Goal: Transaction & Acquisition: Purchase product/service

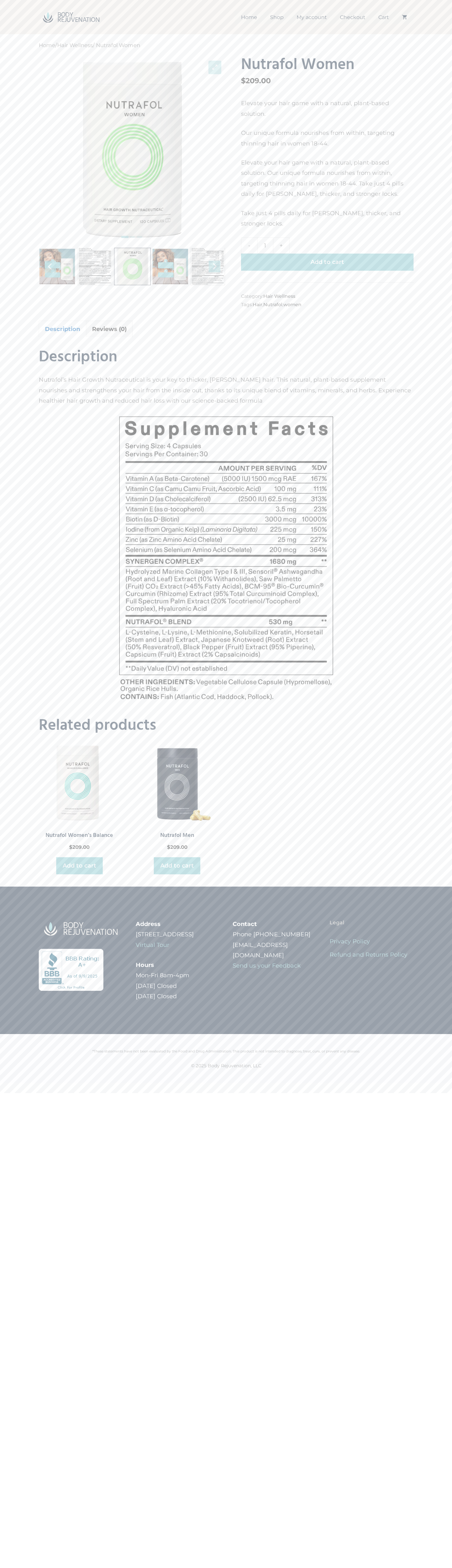
click at [327, 254] on button "Add to cart" at bounding box center [327, 262] width 172 height 17
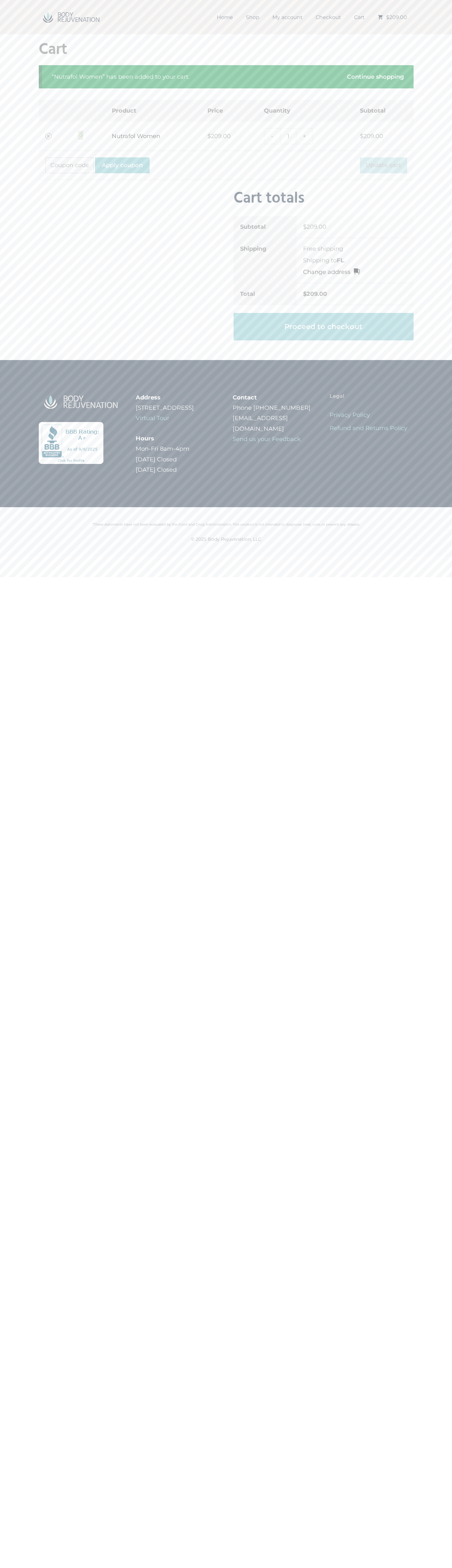
click at [355, 249] on li "Free shipping" at bounding box center [355, 249] width 104 height 9
click at [323, 326] on link "Proceed to checkout" at bounding box center [323, 327] width 180 height 28
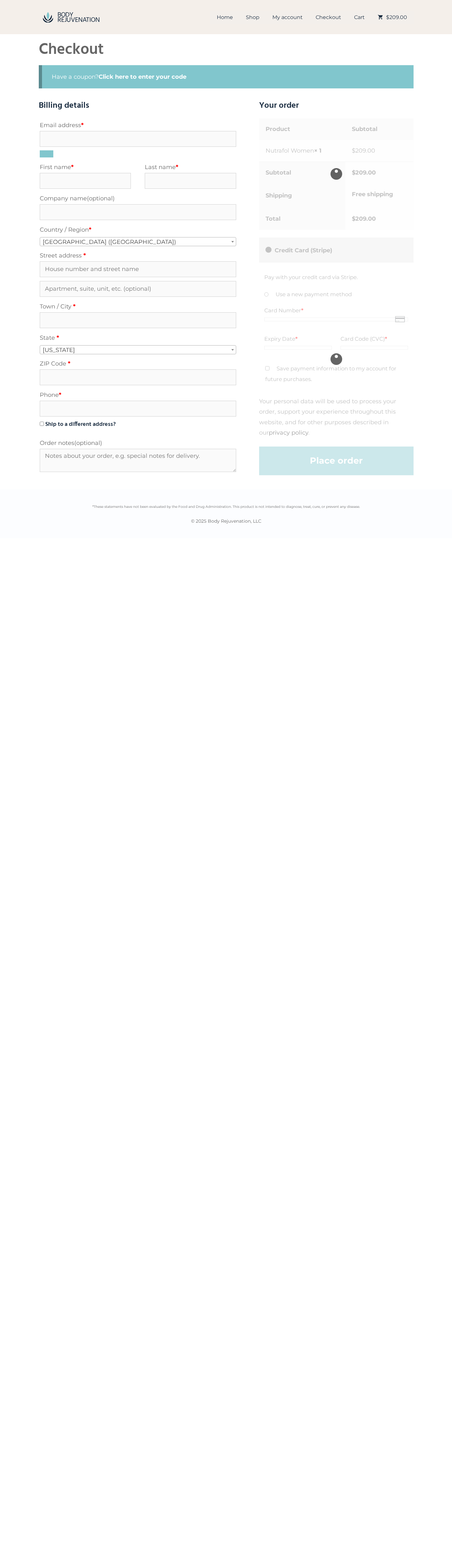
select select "FL"
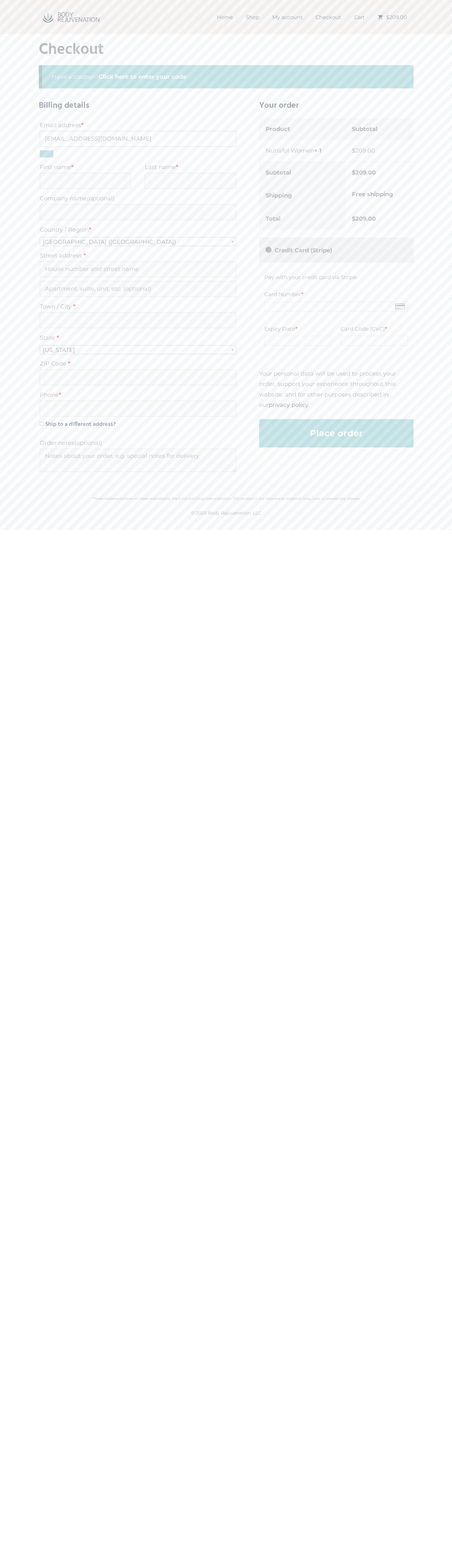
type input "johnsmith002@storebotmail.joonix.net"
type input "John"
type input "Smith"
type input "John Smith"
type input "4581 Webb Street"
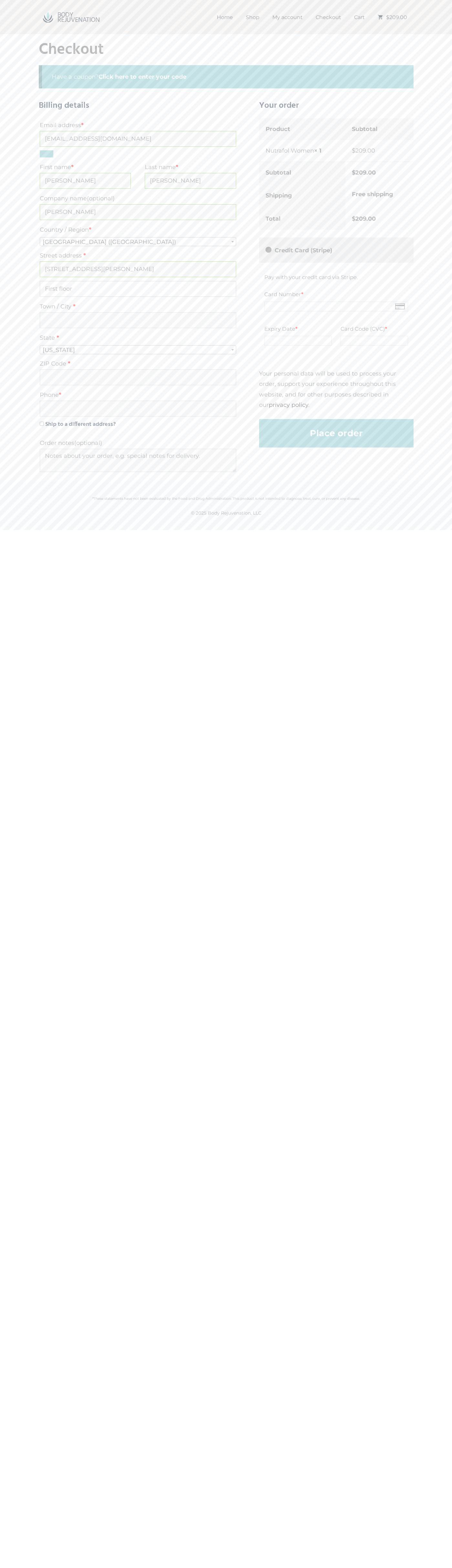
type input "First floor"
type input "pryor"
click at [138, 343] on label "State *" at bounding box center [138, 337] width 196 height 12
click at [40, 343] on select "Select an option… Alabama Alaska Arizona Arkansas California Colorado Connectic…" at bounding box center [40, 343] width 1 height 1
select select "OK"
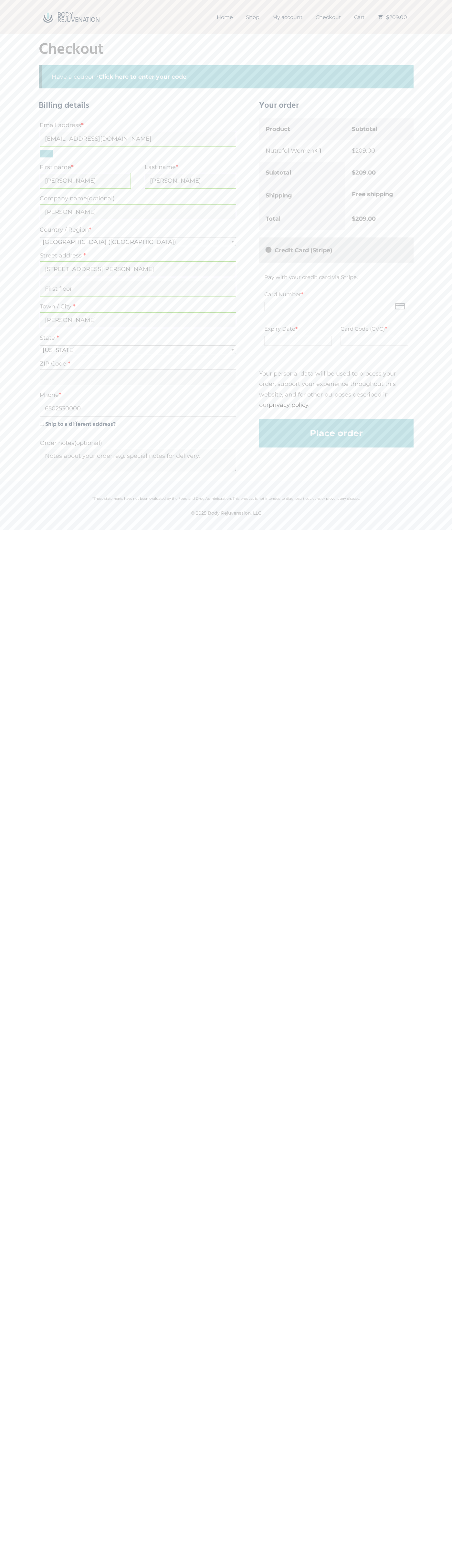
type input "6502530000"
type input "74361"
click at [380, 194] on label "Free shipping" at bounding box center [372, 194] width 41 height 7
type button "Place order"
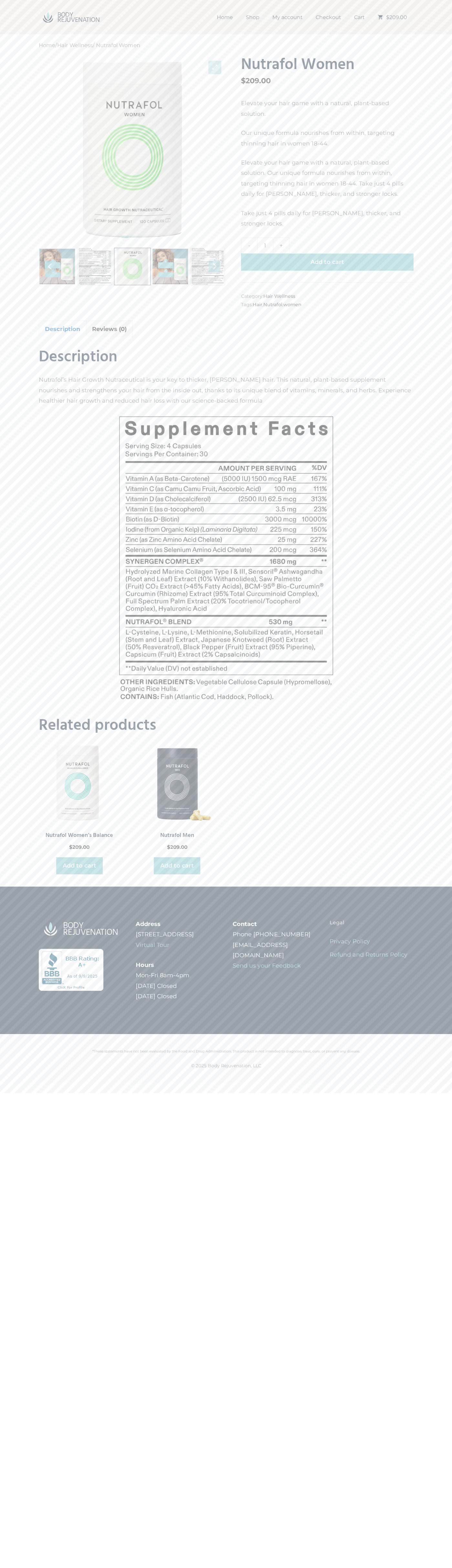
click at [359, 18] on link "Cart" at bounding box center [359, 18] width 24 height 12
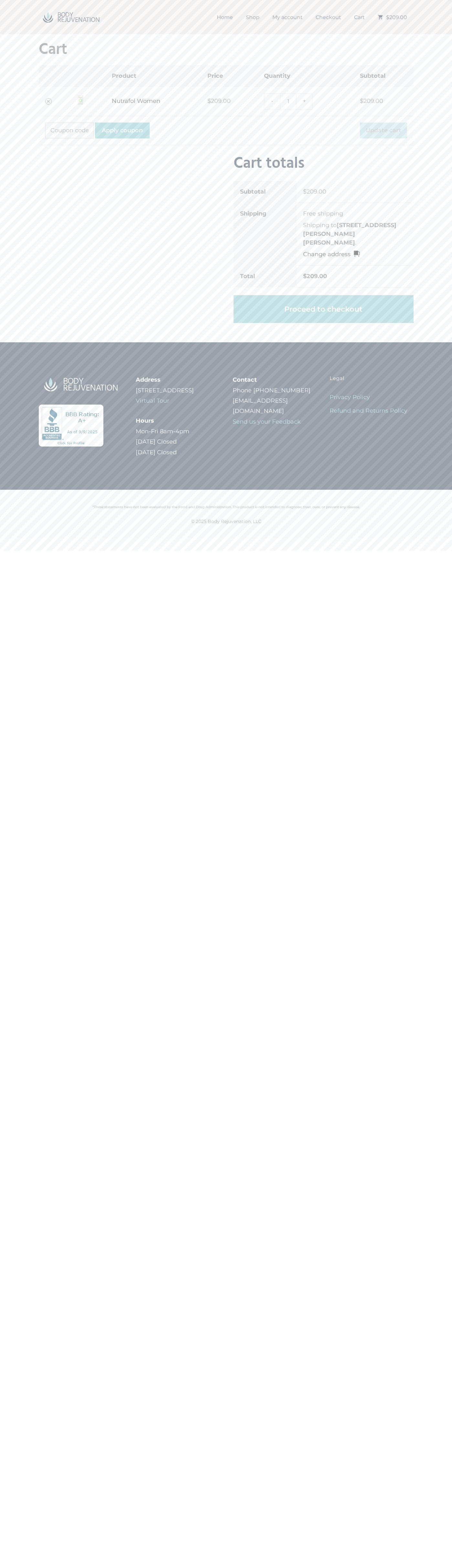
click at [49, 101] on link "×" at bounding box center [48, 101] width 7 height 7
